Goal: Use online tool/utility: Utilize a website feature to perform a specific function

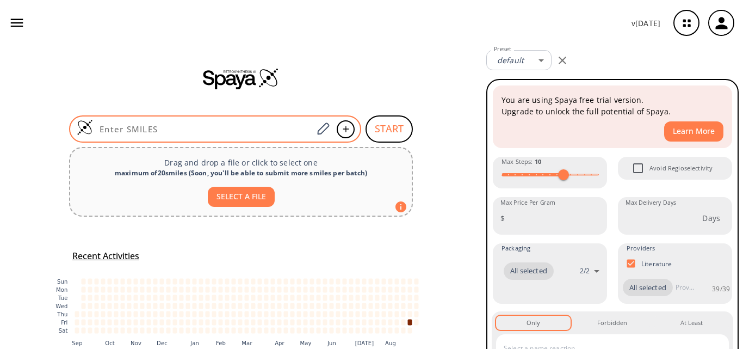
click at [176, 129] on input at bounding box center [203, 128] width 220 height 11
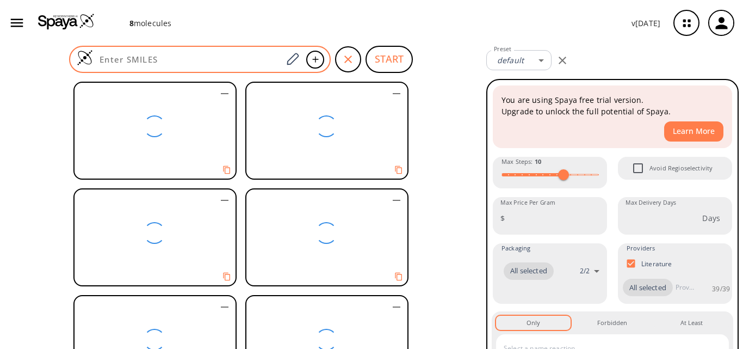
click at [181, 52] on div at bounding box center [200, 59] width 262 height 27
click at [157, 59] on input at bounding box center [187, 59] width 189 height 11
click at [200, 66] on div at bounding box center [200, 59] width 262 height 27
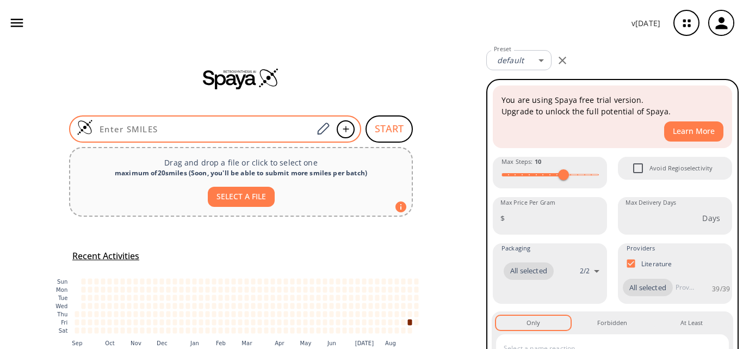
click at [144, 127] on input at bounding box center [203, 128] width 220 height 11
paste input "CN(C)CCC1=CNC2=C1C(OP(O)(O)=O)=CC=C2"
type input "CN(C)CCC1=CNC2=C1C(OP(O)(O)=O)=CC=C2"
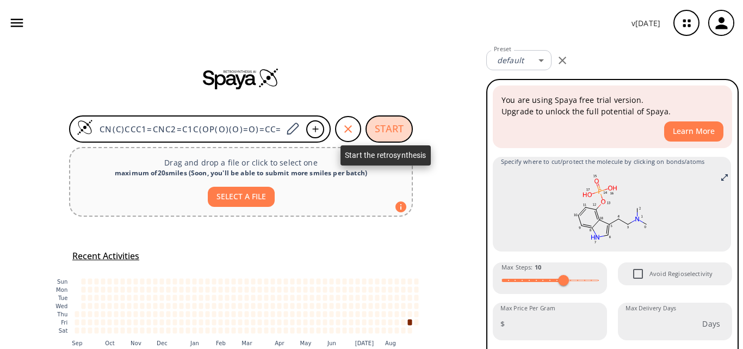
click at [400, 125] on button "START" at bounding box center [388, 128] width 47 height 27
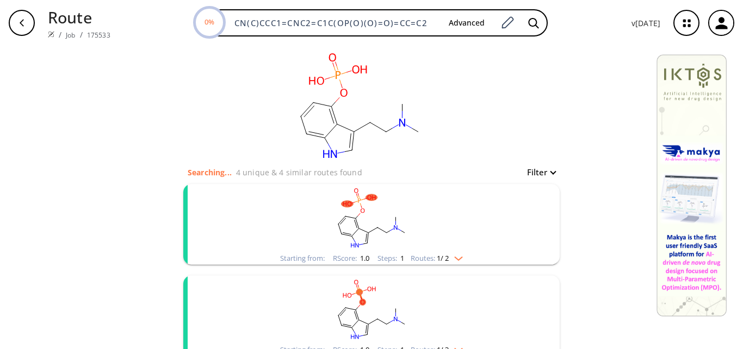
click at [458, 216] on rect "clusters" at bounding box center [371, 218] width 283 height 68
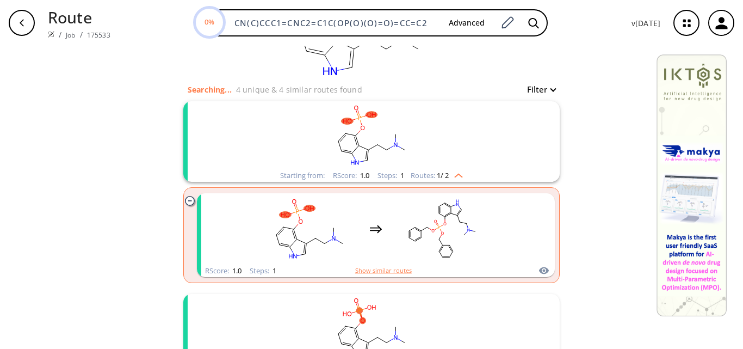
scroll to position [109, 0]
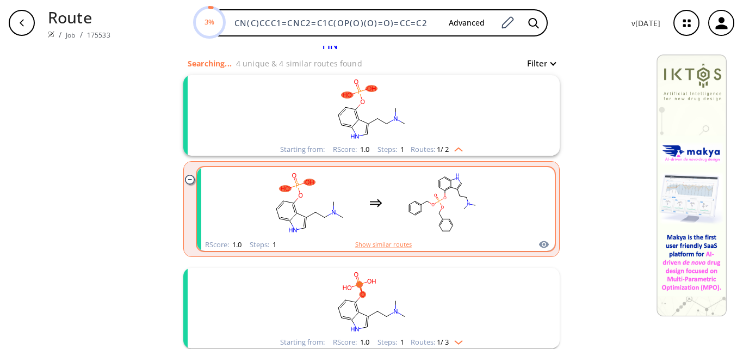
click at [456, 210] on rect "clusters" at bounding box center [442, 203] width 98 height 68
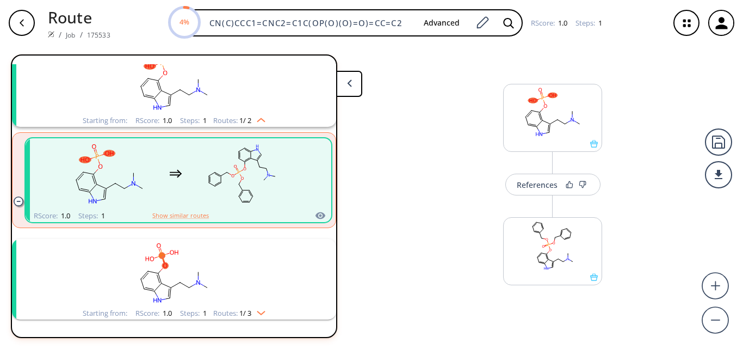
scroll to position [134, 0]
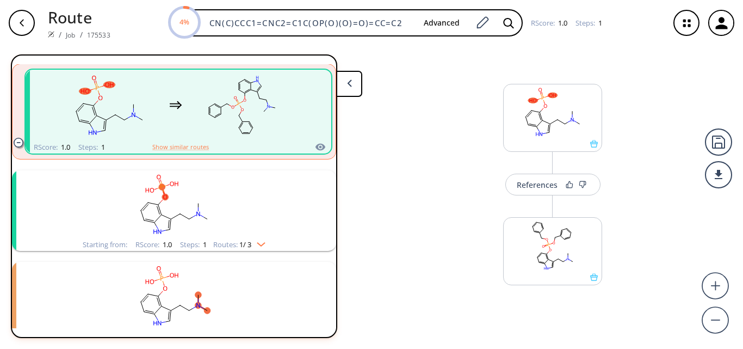
click at [252, 214] on rect "clusters" at bounding box center [174, 204] width 283 height 68
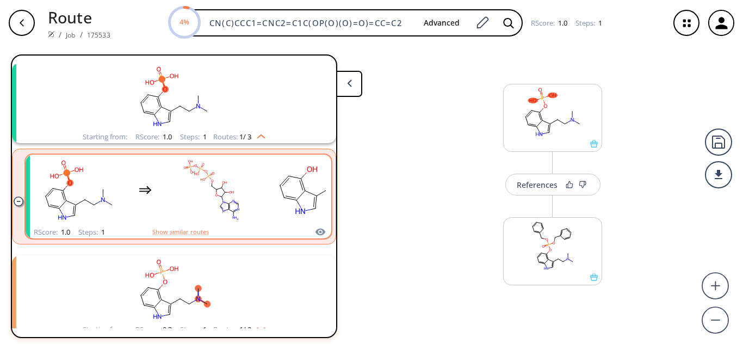
scroll to position [243, 0]
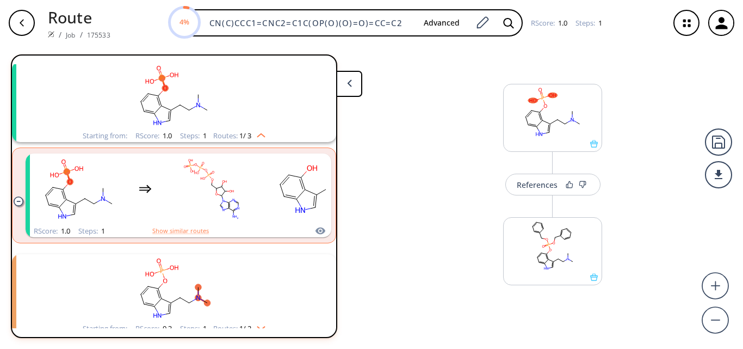
click at [239, 283] on rect "clusters" at bounding box center [174, 288] width 283 height 68
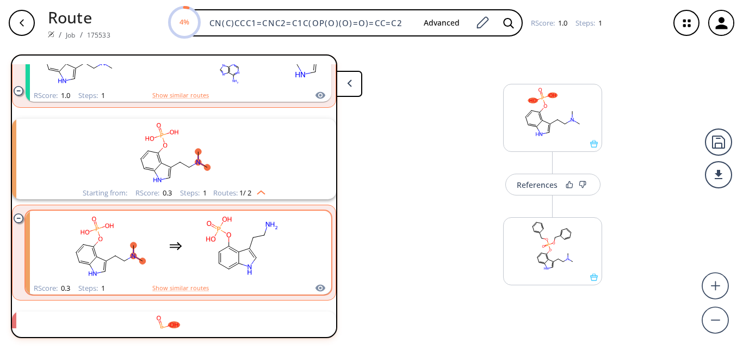
scroll to position [406, 0]
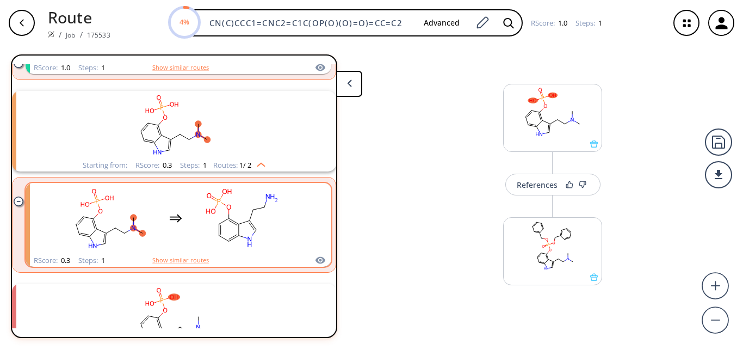
click at [213, 227] on rect "clusters" at bounding box center [242, 218] width 98 height 68
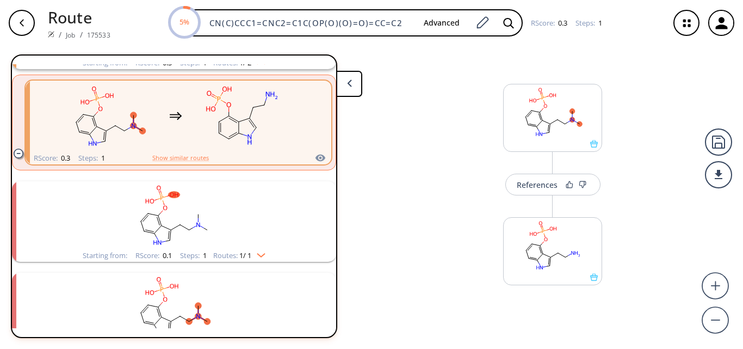
scroll to position [514, 0]
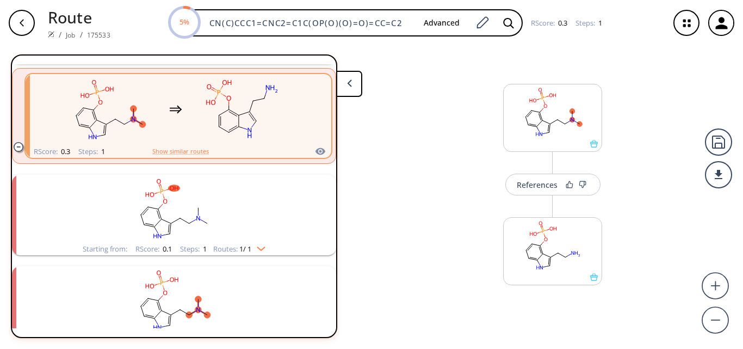
click at [213, 227] on rect "clusters" at bounding box center [174, 209] width 283 height 68
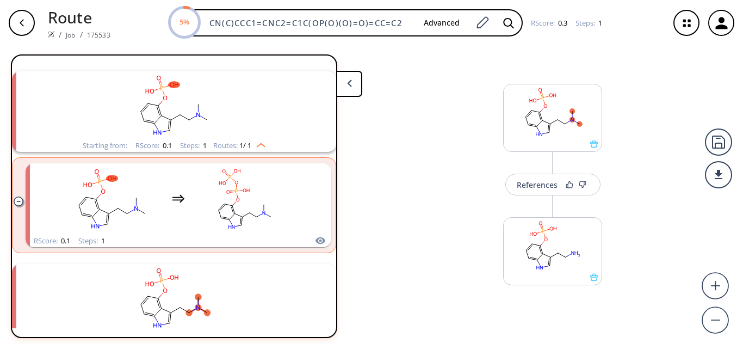
scroll to position [623, 0]
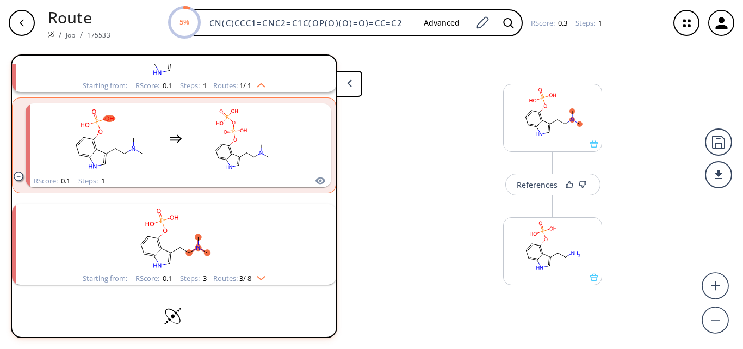
click at [213, 227] on rect "clusters" at bounding box center [174, 238] width 283 height 68
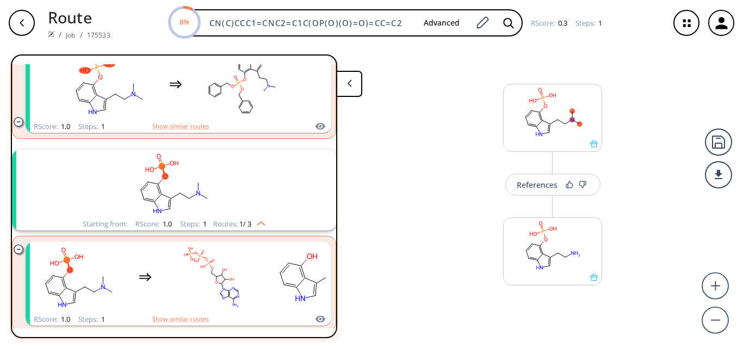
scroll to position [0, 0]
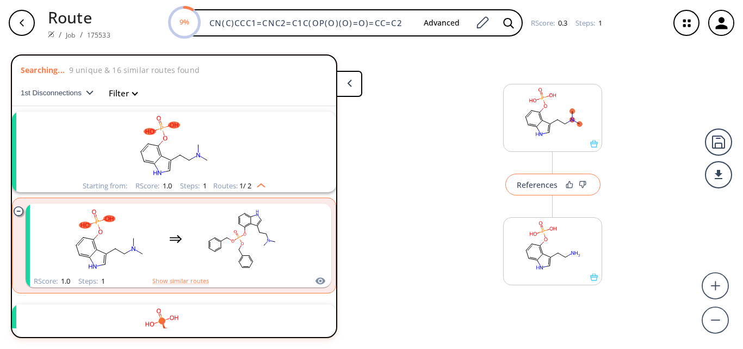
click at [535, 190] on button "References" at bounding box center [552, 184] width 95 height 22
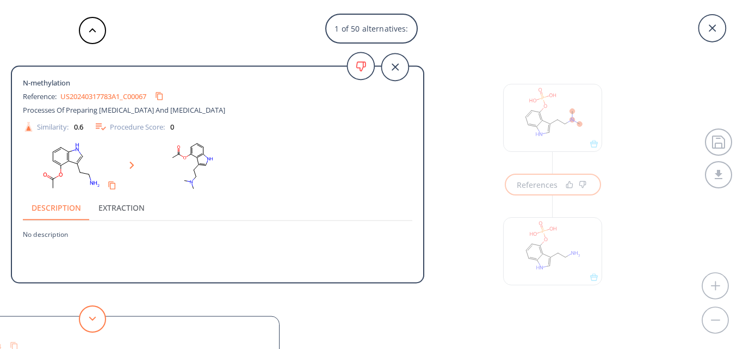
click at [92, 322] on button at bounding box center [92, 318] width 27 height 27
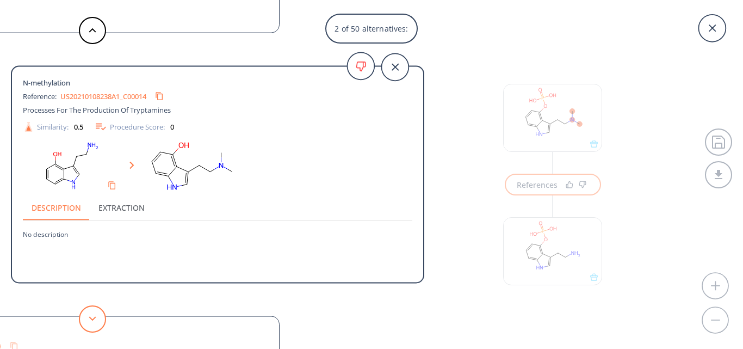
click at [92, 322] on button at bounding box center [92, 318] width 27 height 27
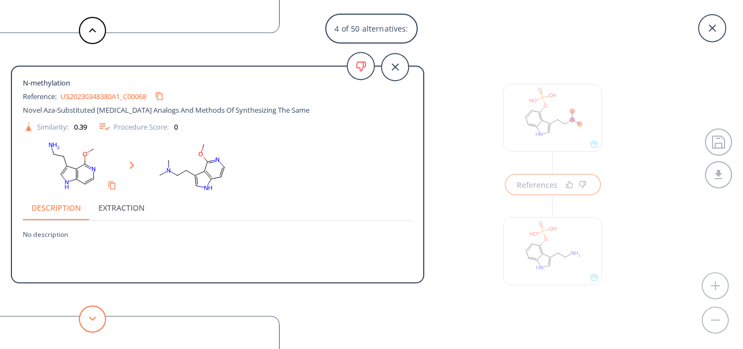
click at [92, 322] on button at bounding box center [92, 318] width 27 height 27
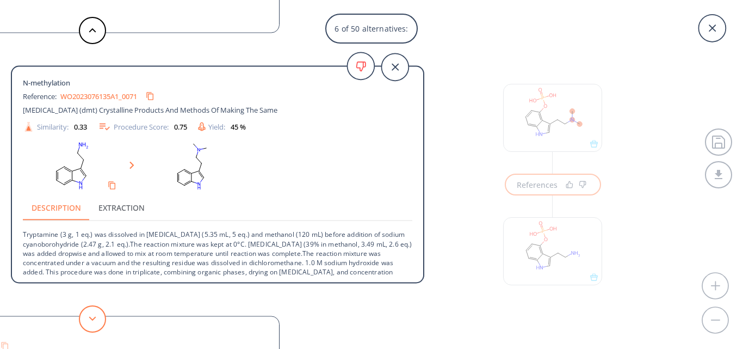
click at [92, 322] on button at bounding box center [92, 318] width 27 height 27
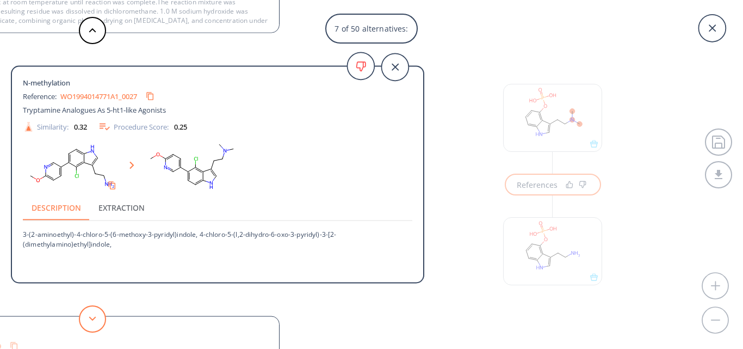
click at [92, 322] on button at bounding box center [92, 318] width 27 height 27
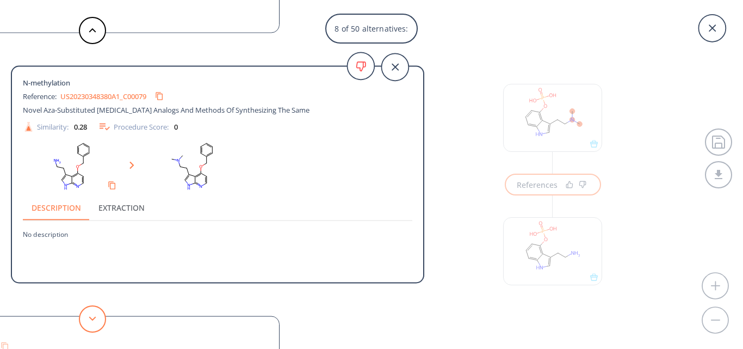
click at [92, 322] on button at bounding box center [92, 318] width 27 height 27
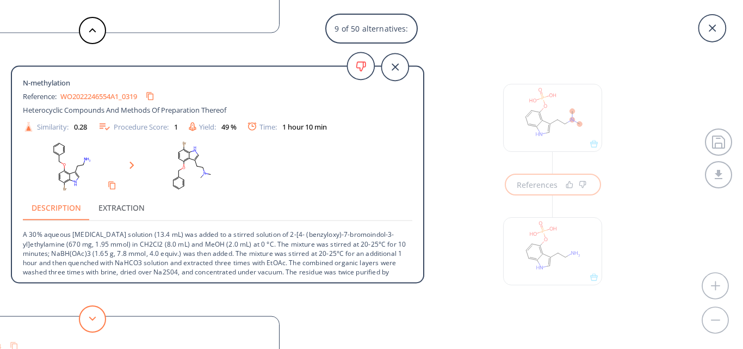
click at [92, 322] on button at bounding box center [92, 318] width 27 height 27
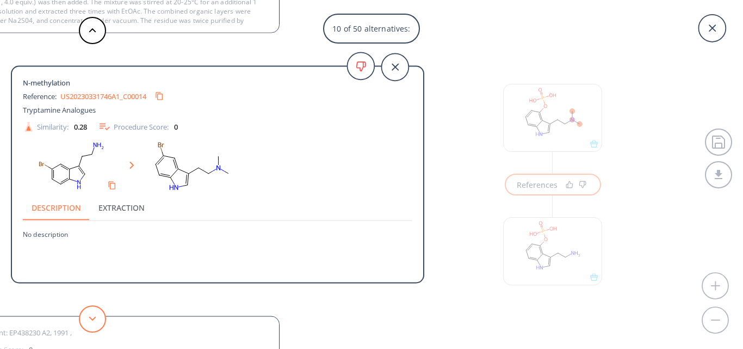
click at [92, 322] on button at bounding box center [92, 318] width 27 height 27
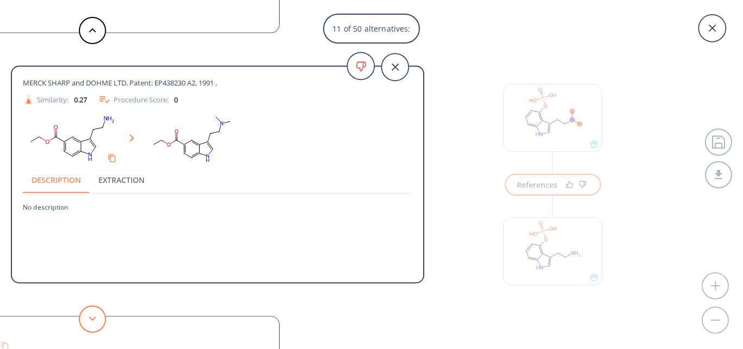
click at [92, 322] on button at bounding box center [92, 318] width 27 height 27
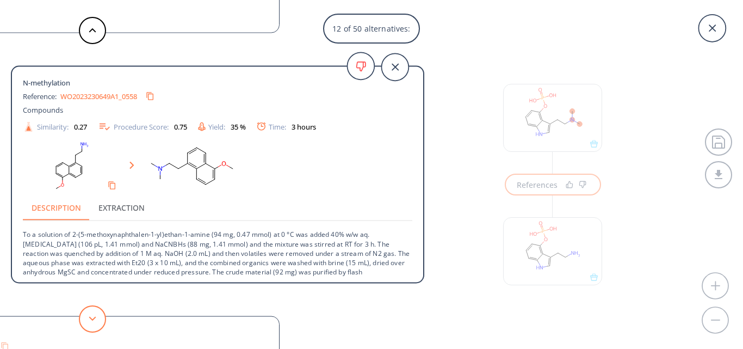
click at [92, 322] on button at bounding box center [92, 318] width 27 height 27
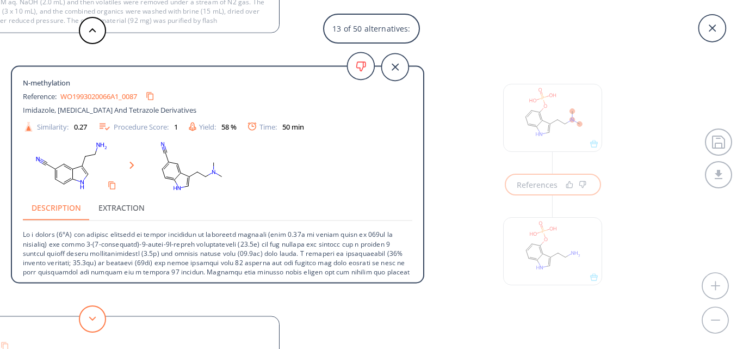
click at [92, 322] on button at bounding box center [92, 318] width 27 height 27
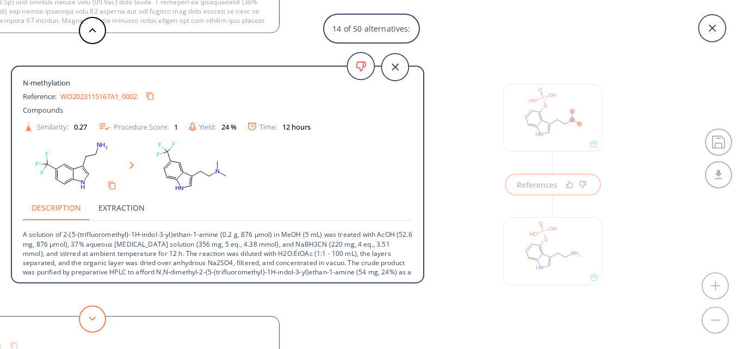
click at [92, 322] on button at bounding box center [92, 318] width 27 height 27
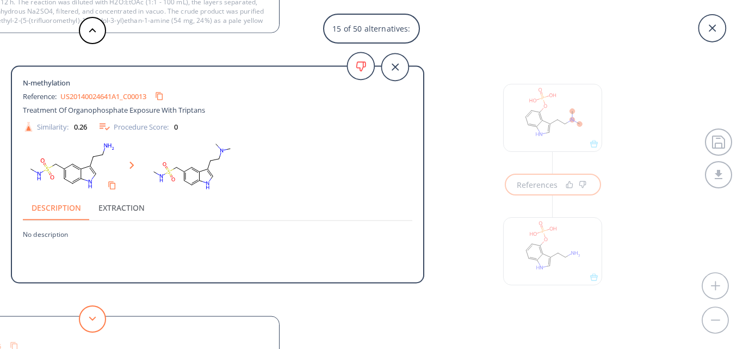
click at [92, 322] on button at bounding box center [92, 318] width 27 height 27
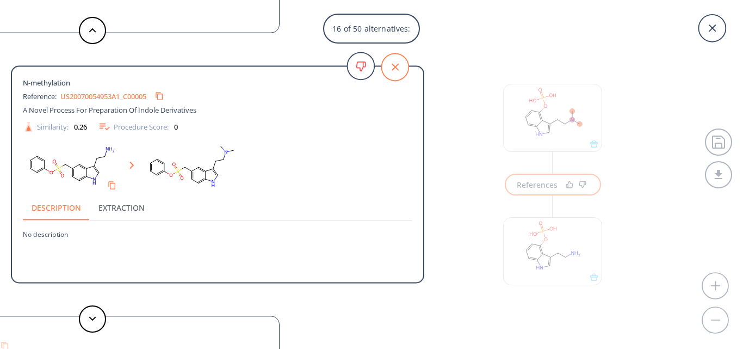
click at [393, 65] on icon at bounding box center [394, 66] width 27 height 27
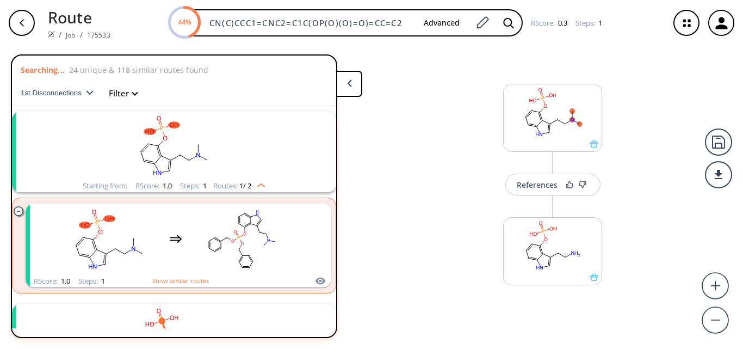
drag, startPoint x: 406, startPoint y: 17, endPoint x: 110, endPoint y: 20, distance: 295.8
click at [110, 20] on div "Route / Job / 175533 44% CN(C)CCC1=CNC2=C1C(OP(O)(O)=O)=CC=C2 Advanced RScore :…" at bounding box center [371, 23] width 743 height 46
paste input "CN(C)CCC1=CNC2=C1C(OP(O)(O)=O)=CC=C2"
type input "CN(C)CCC1=CNC2=C1C(OP(O)(O)=O)=CC=C2"
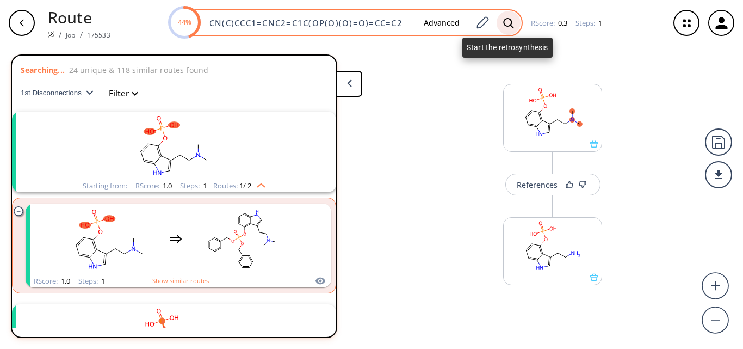
click at [513, 22] on div at bounding box center [508, 23] width 24 height 24
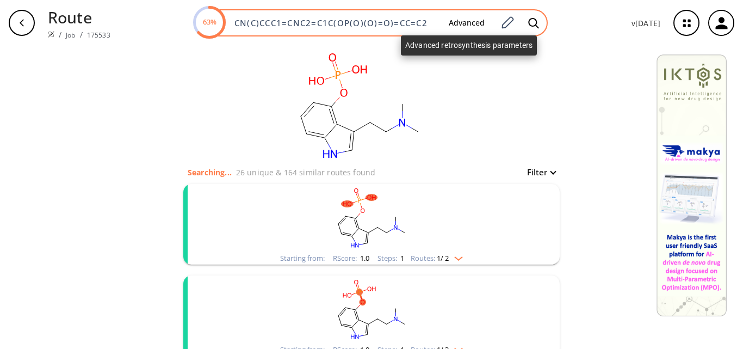
drag, startPoint x: 237, startPoint y: 23, endPoint x: 471, endPoint y: 25, distance: 233.8
click at [471, 25] on div "63% CN(C)CCC1=CNC2=C1C(OP(O)(O)=O)=CC=C2 Advanced" at bounding box center [370, 22] width 353 height 27
paste input "C(C)(C)C)(OC(C)(C)C"
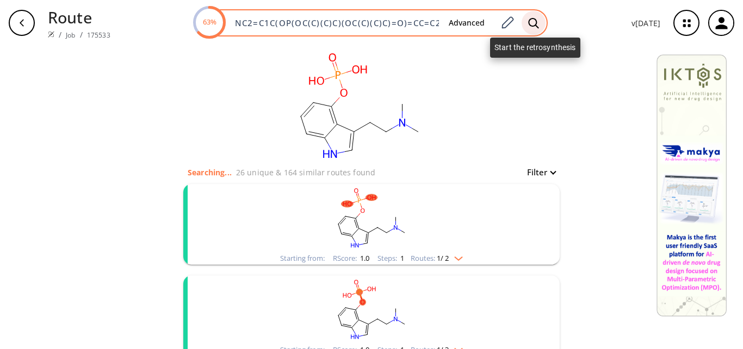
type input "CN(C)CCC1=CNC2=C1C(OP(OC(C)(C)C)(OC(C)(C)C)=O)=CC=C2"
click at [542, 21] on div at bounding box center [533, 23] width 24 height 24
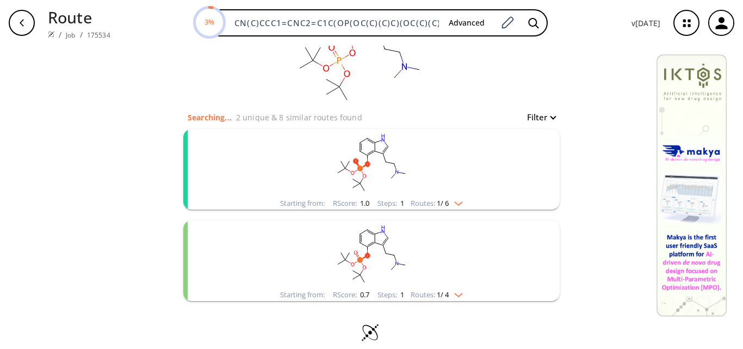
scroll to position [67, 0]
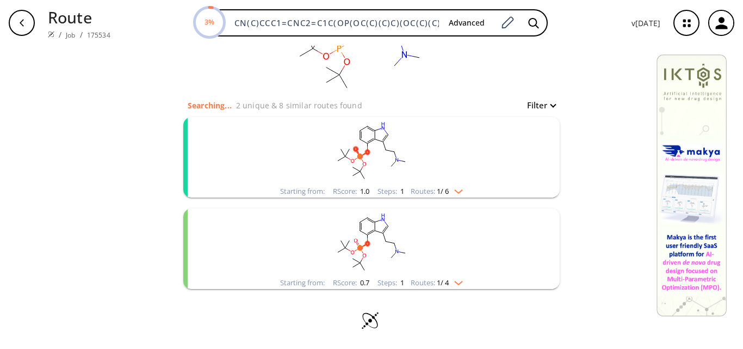
click at [428, 136] on rect "clusters" at bounding box center [371, 151] width 283 height 68
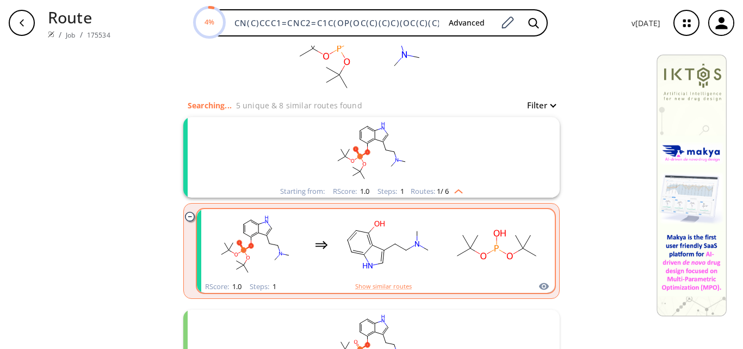
click at [464, 236] on rect "clusters" at bounding box center [497, 244] width 98 height 68
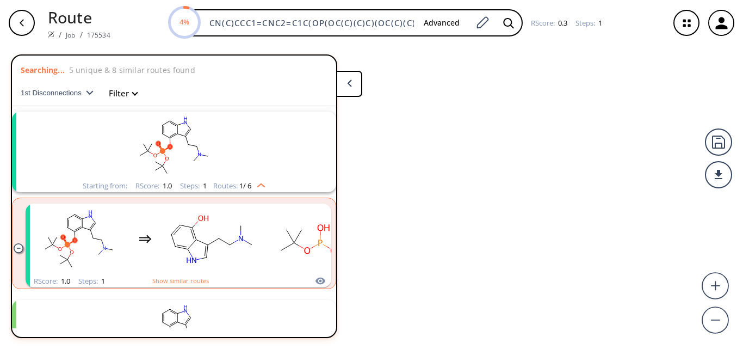
scroll to position [25, 0]
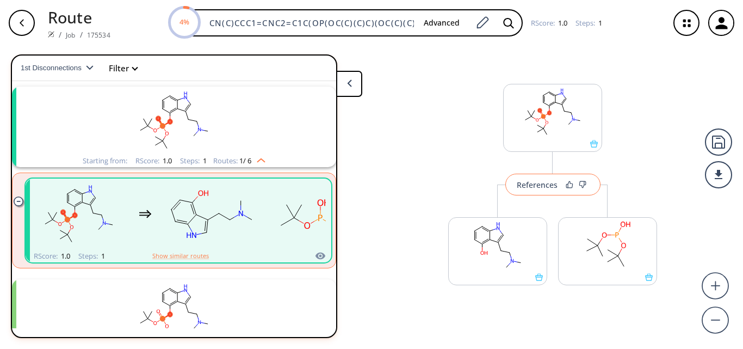
click at [549, 183] on div "References" at bounding box center [537, 184] width 41 height 7
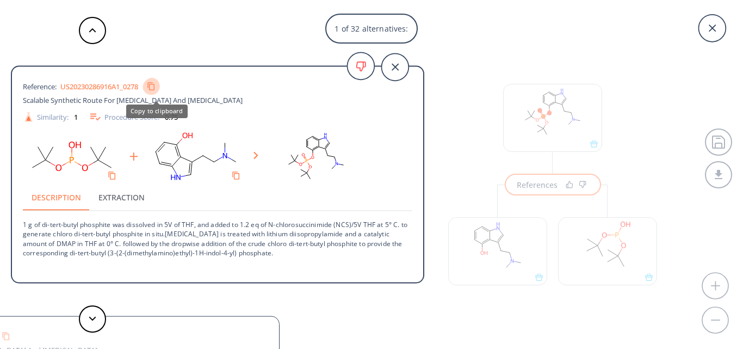
click at [156, 88] on icon "Copy to clipboard" at bounding box center [151, 86] width 9 height 9
